Goal: Find specific page/section

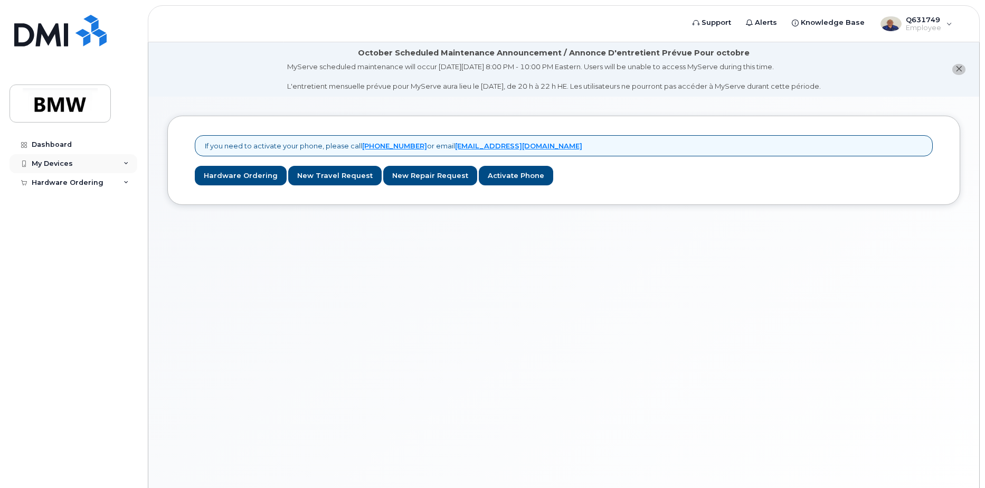
click at [54, 163] on div "My Devices" at bounding box center [52, 163] width 41 height 8
click at [122, 159] on div "My Devices" at bounding box center [74, 163] width 128 height 19
click at [40, 141] on div "Dashboard" at bounding box center [52, 144] width 40 height 8
